Goal: Information Seeking & Learning: Learn about a topic

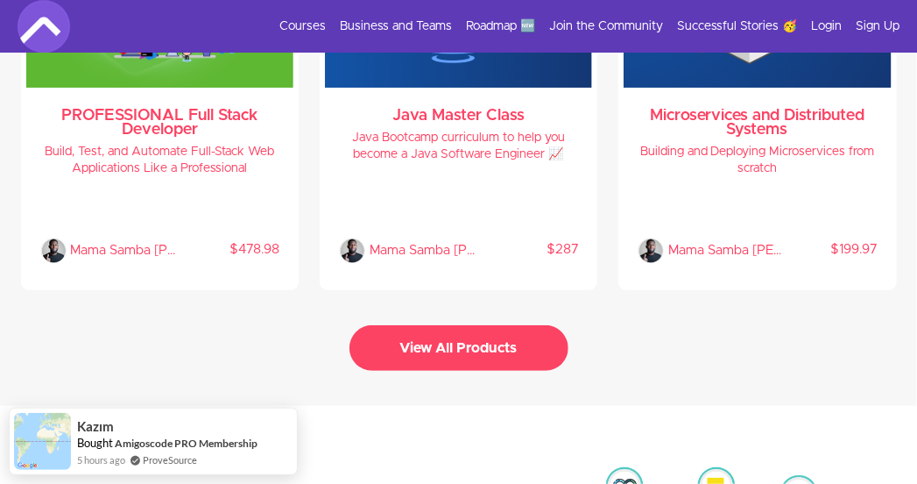
scroll to position [3553, 0]
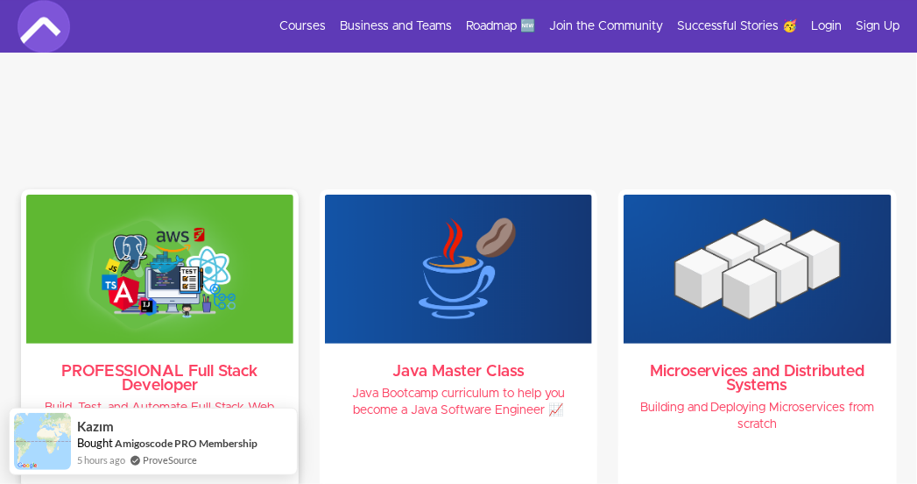
click at [223, 265] on img at bounding box center [159, 268] width 267 height 149
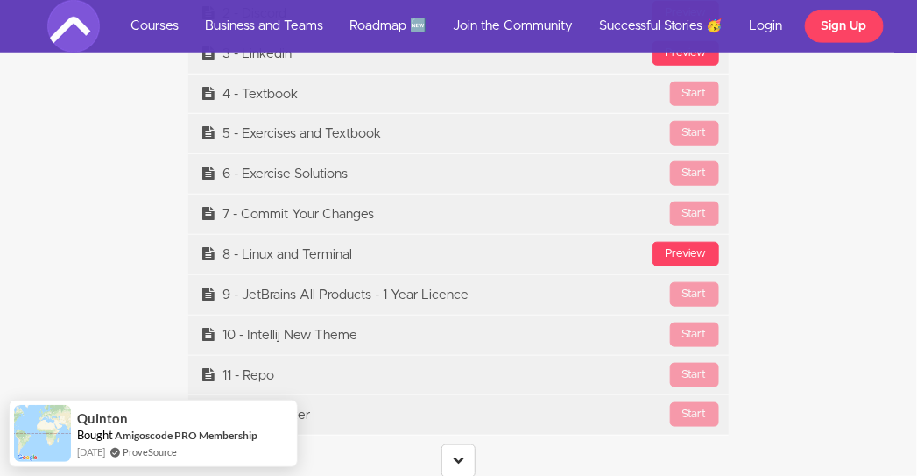
scroll to position [7027, 0]
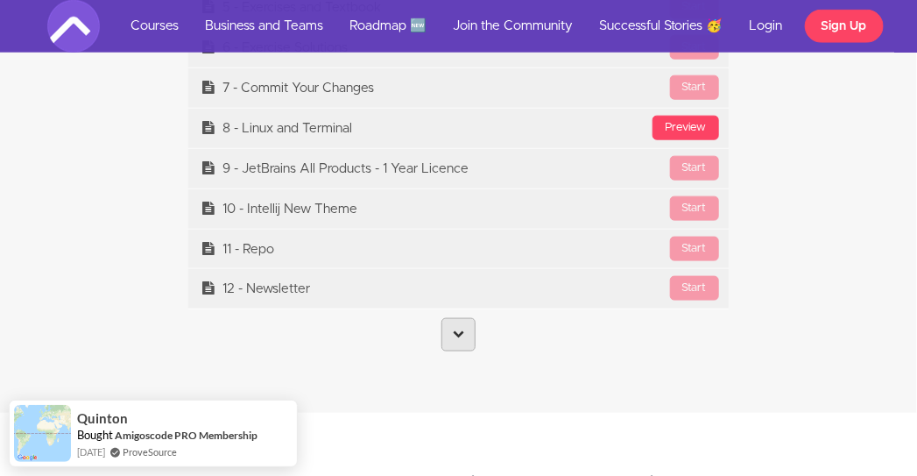
click at [460, 318] on link at bounding box center [459, 334] width 34 height 33
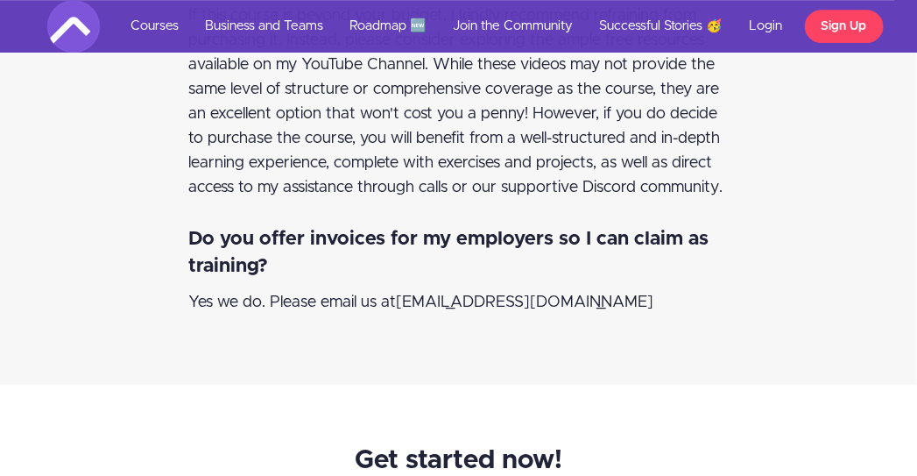
scroll to position [51394, 0]
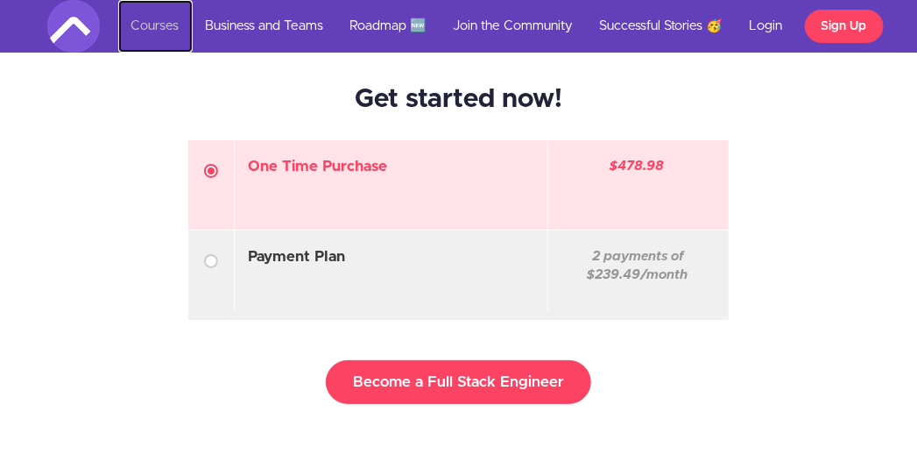
click at [152, 24] on link "Courses" at bounding box center [155, 26] width 74 height 53
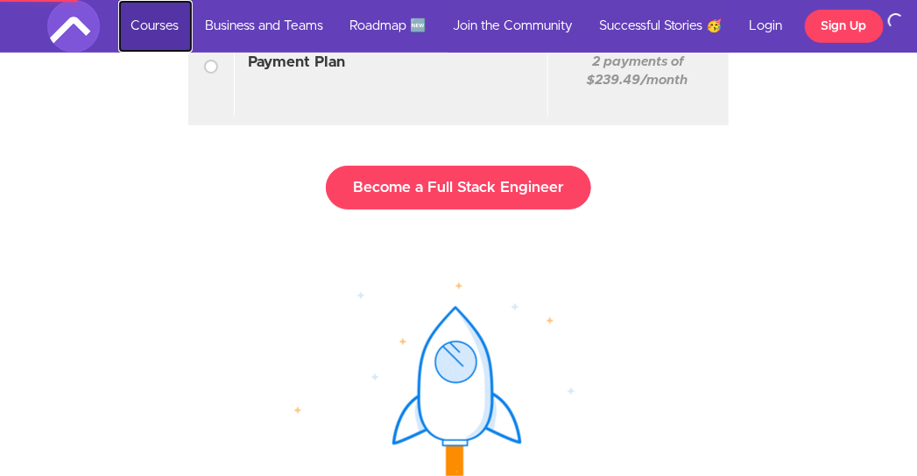
scroll to position [51749, 0]
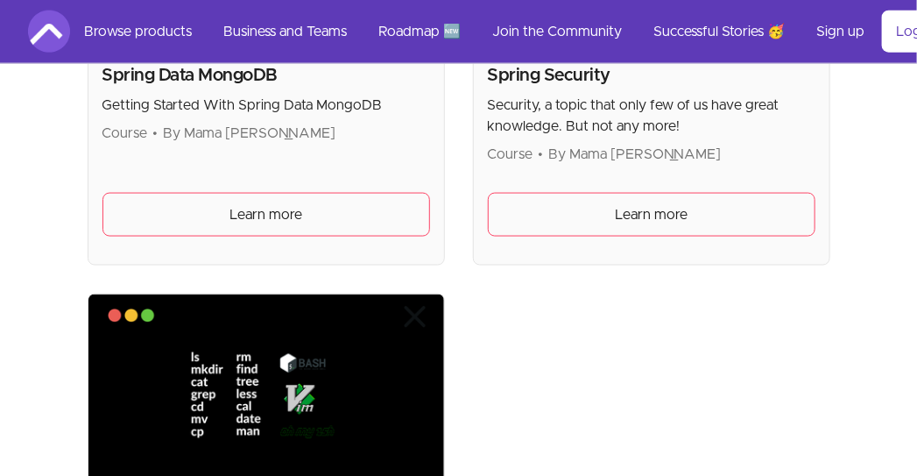
scroll to position [7565, 0]
